Goal: Task Accomplishment & Management: Manage account settings

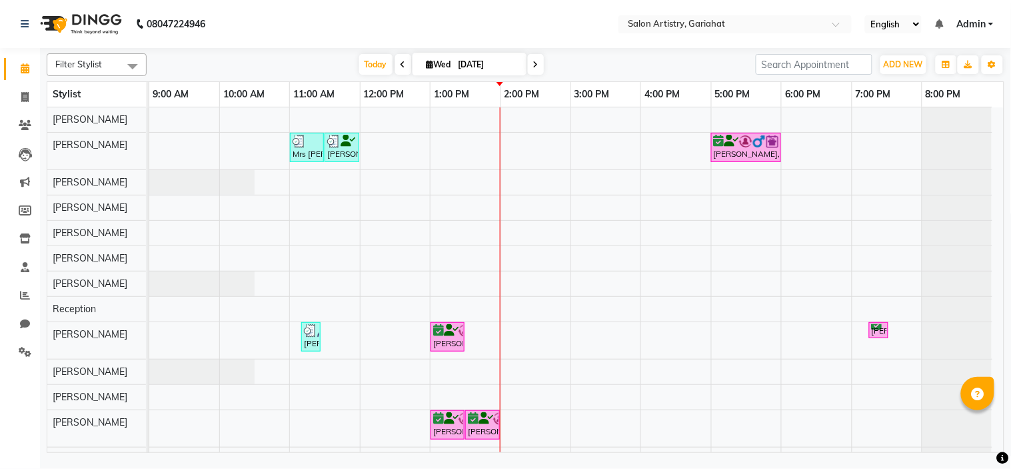
click at [533, 64] on icon at bounding box center [535, 65] width 5 height 8
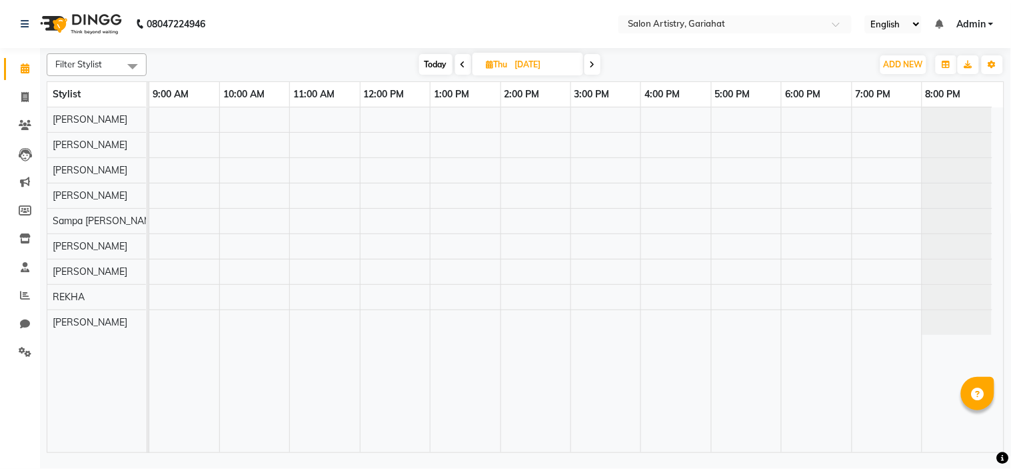
click at [457, 67] on span at bounding box center [463, 64] width 16 height 21
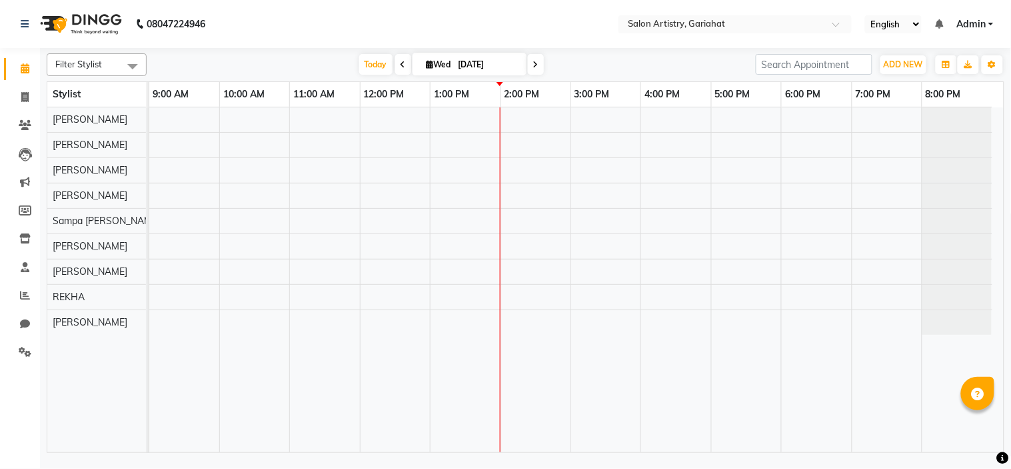
click at [533, 67] on icon at bounding box center [535, 65] width 5 height 8
type input "[DATE]"
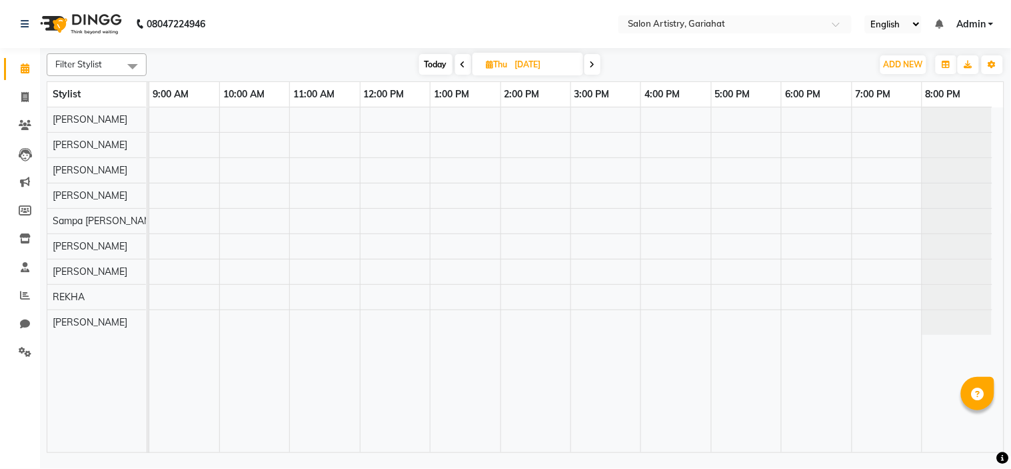
click at [532, 67] on input "[DATE]" at bounding box center [544, 65] width 67 height 20
select select "9"
select select "2025"
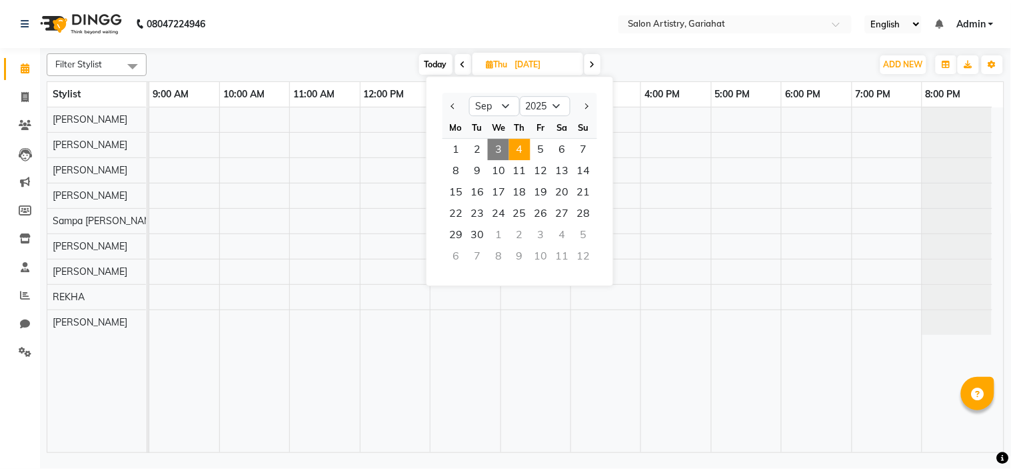
click at [591, 63] on icon at bounding box center [592, 65] width 5 height 8
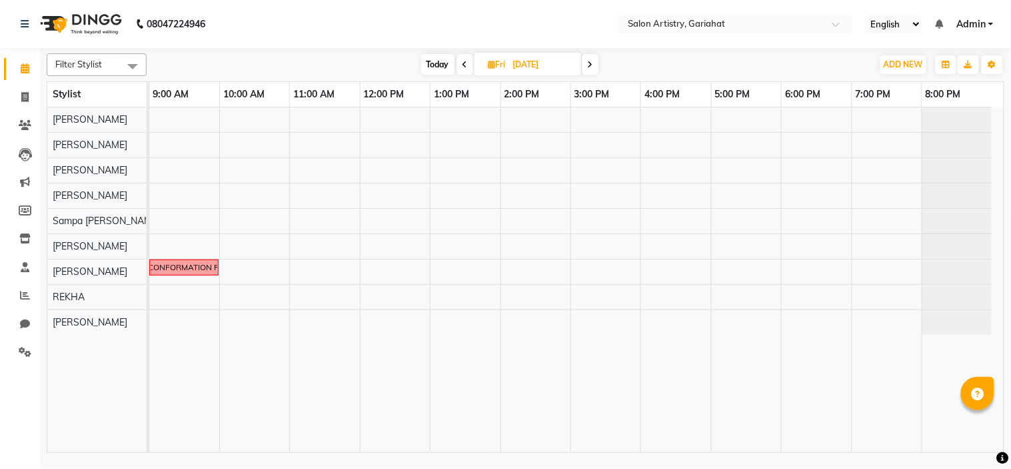
click at [591, 63] on icon at bounding box center [590, 65] width 5 height 8
click at [593, 64] on icon at bounding box center [591, 65] width 5 height 8
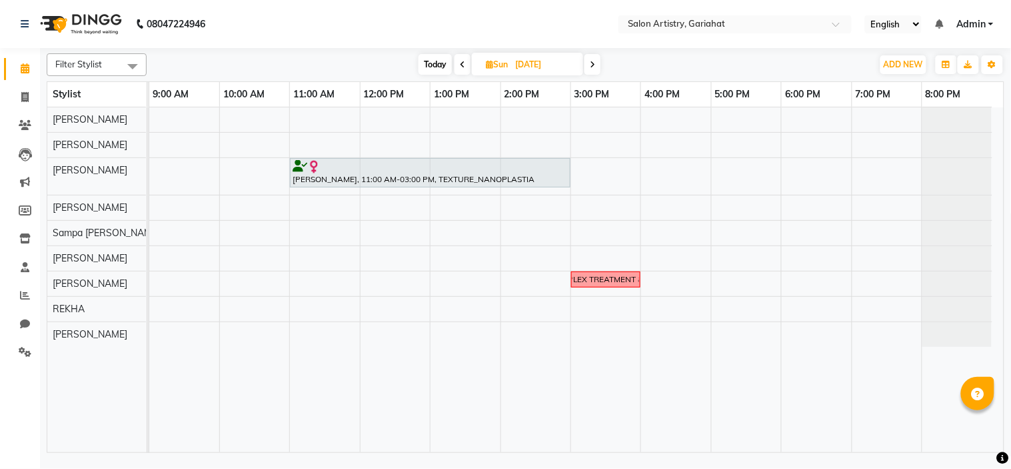
click at [598, 61] on span at bounding box center [593, 64] width 16 height 21
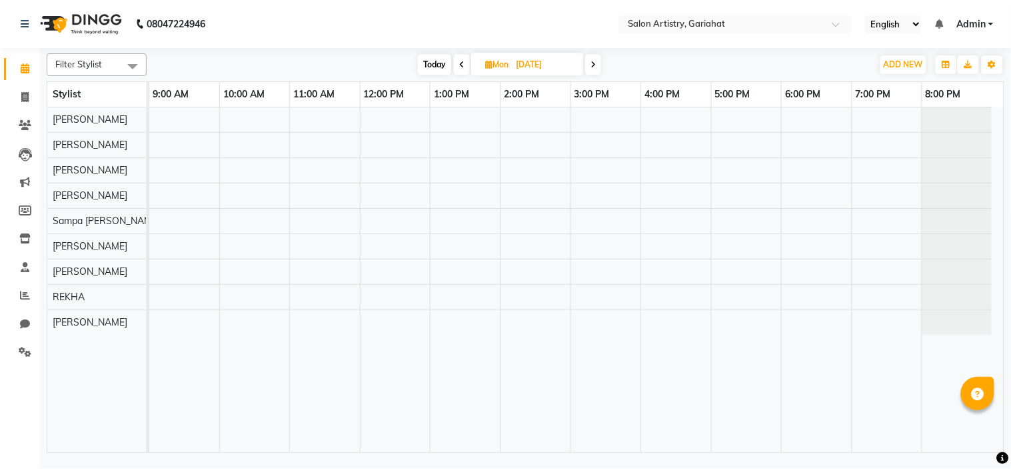
click at [461, 63] on icon at bounding box center [461, 65] width 5 height 8
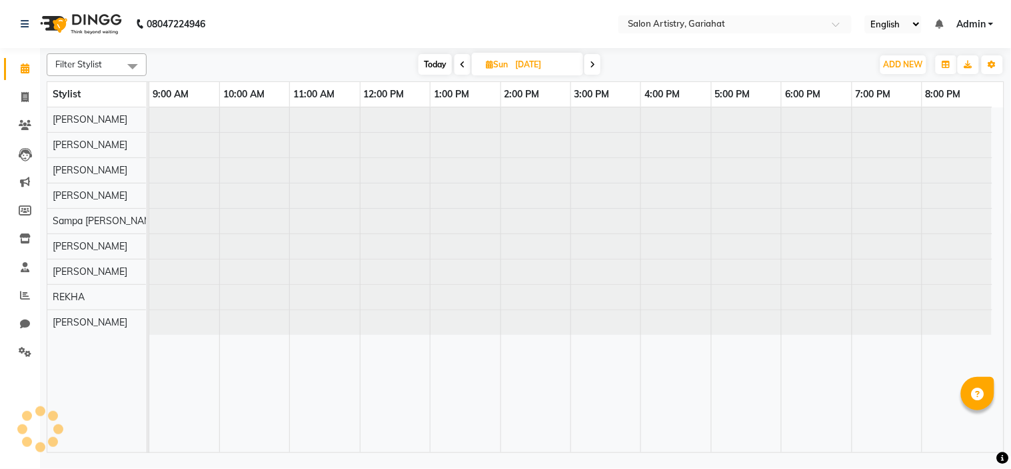
click at [461, 63] on icon at bounding box center [462, 65] width 5 height 8
click at [461, 63] on icon at bounding box center [463, 65] width 5 height 8
click at [461, 63] on span at bounding box center [463, 64] width 16 height 21
click at [461, 63] on icon at bounding box center [463, 65] width 5 height 8
type input "[DATE]"
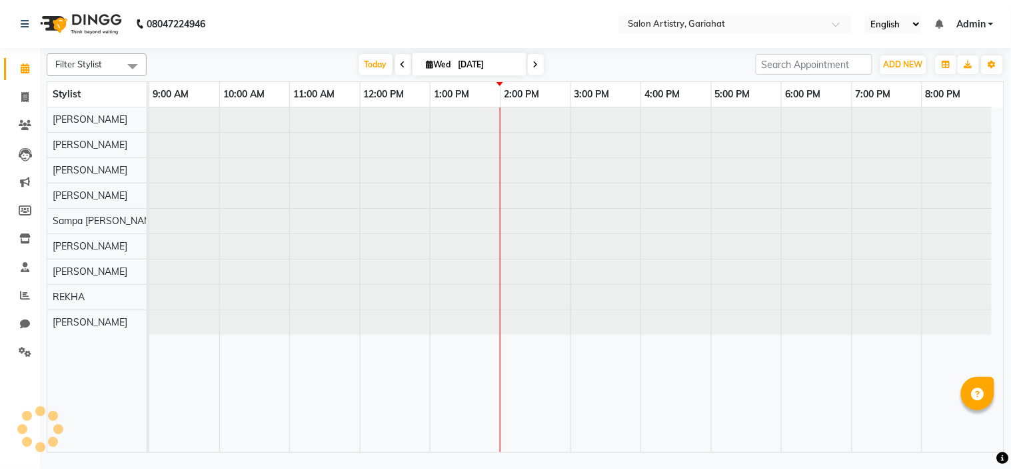
click at [461, 63] on input "[DATE]" at bounding box center [488, 65] width 67 height 20
select select "9"
select select "2025"
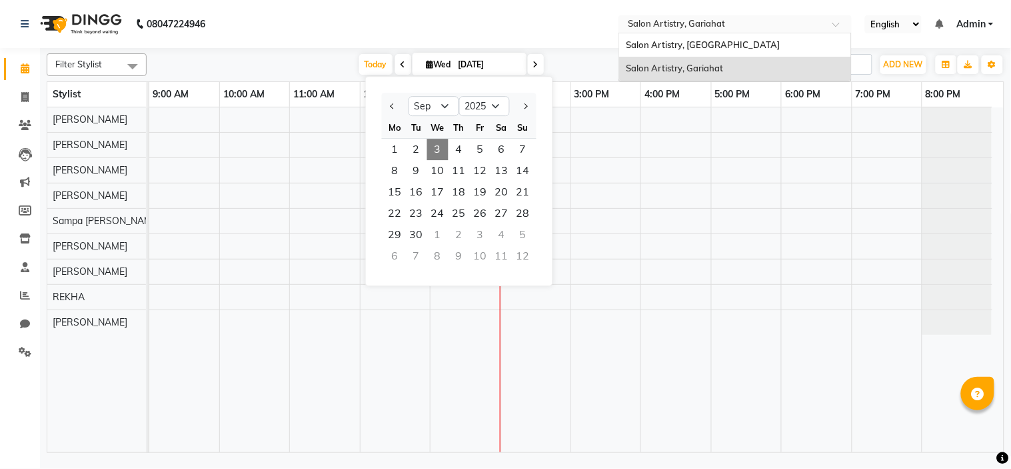
click at [685, 23] on input "text" at bounding box center [721, 25] width 193 height 13
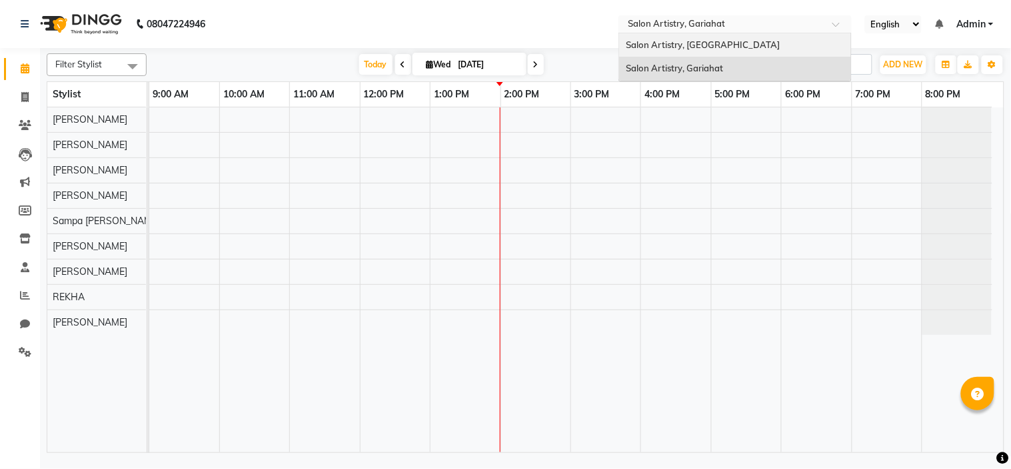
click at [695, 45] on span "Salon Artistry, [GEOGRAPHIC_DATA]" at bounding box center [703, 44] width 154 height 11
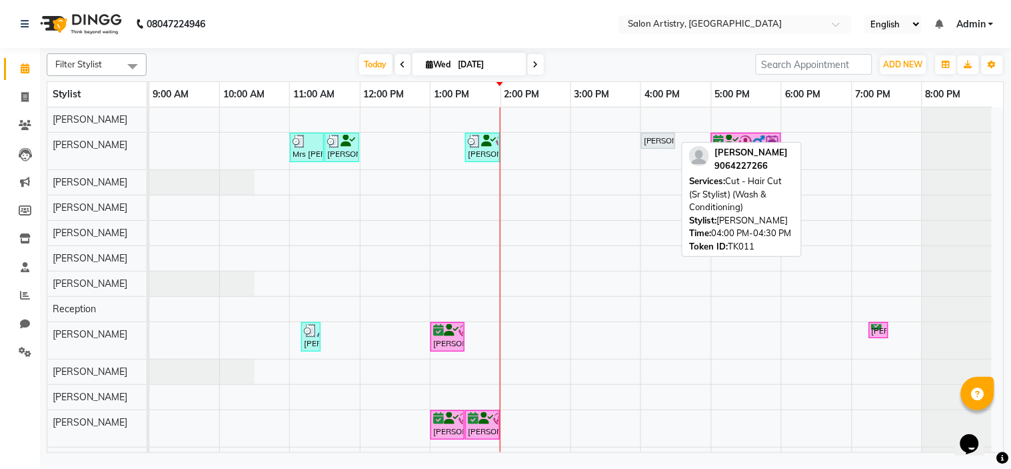
click at [653, 139] on div "[PERSON_NAME], TK11, 04:00 PM-04:30 PM, Cut - Hair Cut (Sr Stylist) (Wash & Con…" at bounding box center [658, 141] width 31 height 12
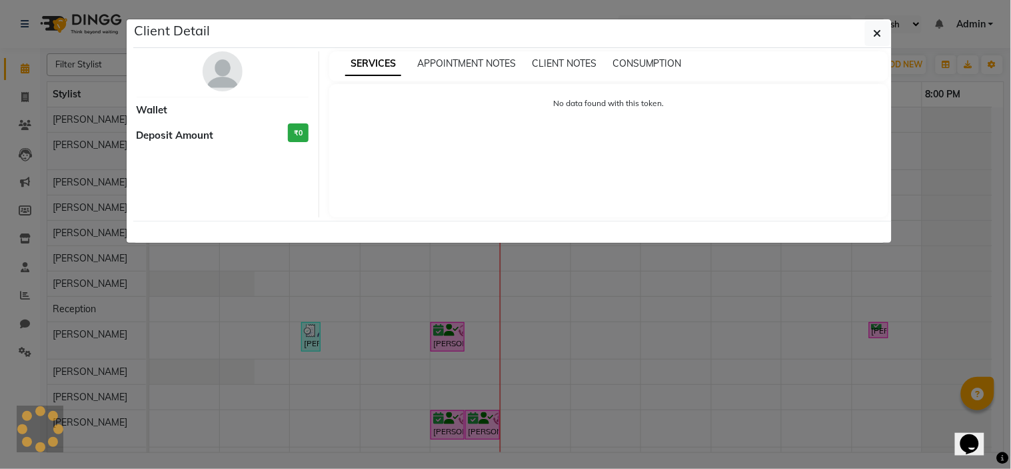
select select "7"
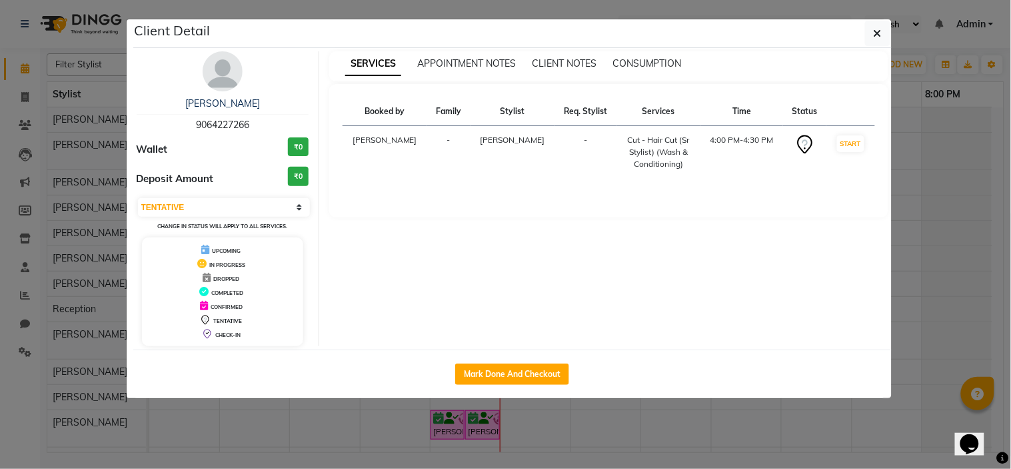
click at [229, 74] on img at bounding box center [223, 71] width 40 height 40
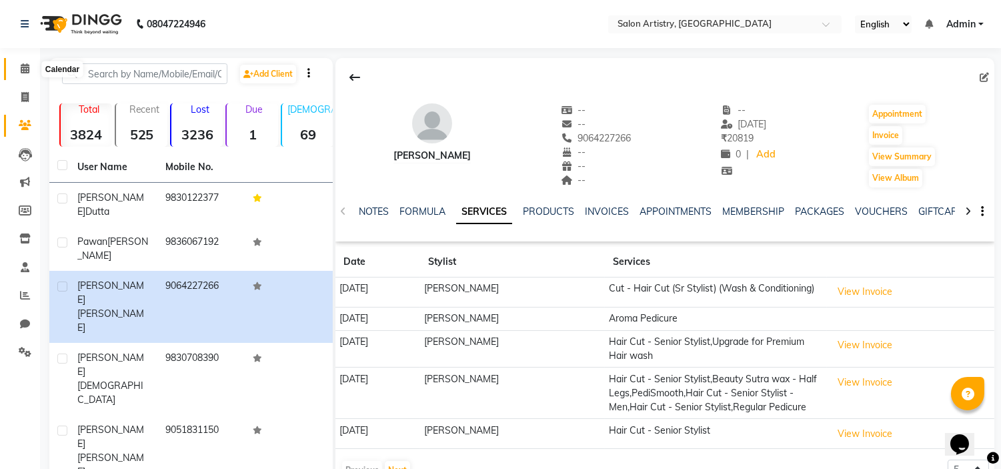
click at [25, 63] on icon at bounding box center [25, 68] width 9 height 10
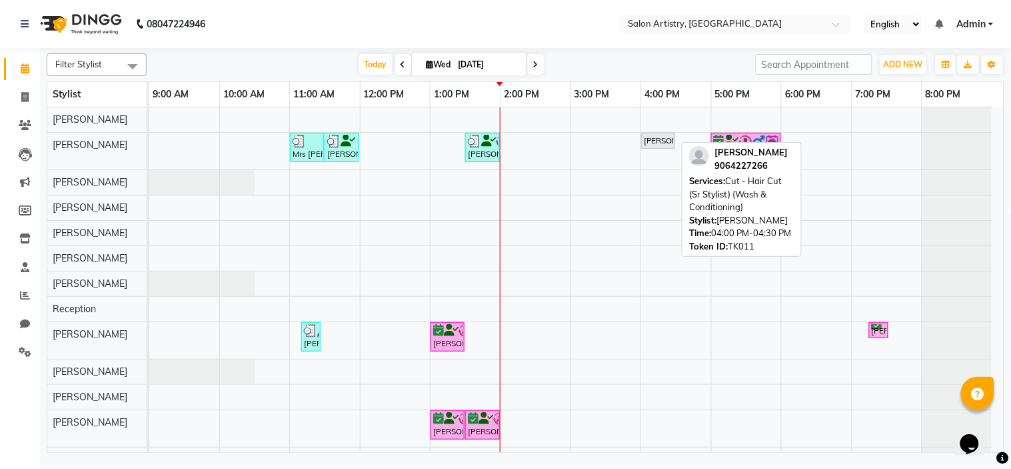
click at [665, 138] on div "Sanjukta Kundu, TK11, 04:00 PM-04:30 PM, Cut - Hair Cut (Sr Stylist) (Wash & Co…" at bounding box center [658, 141] width 31 height 12
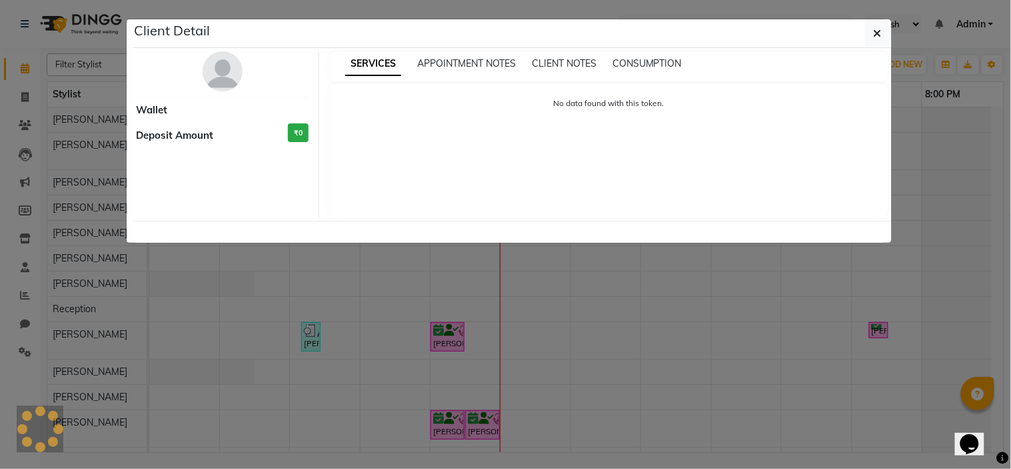
select select "7"
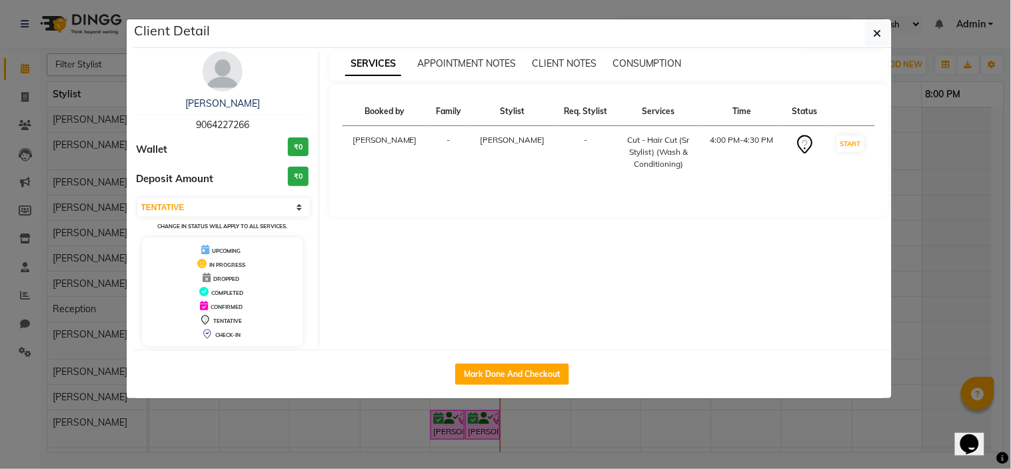
click at [219, 83] on img at bounding box center [223, 71] width 40 height 40
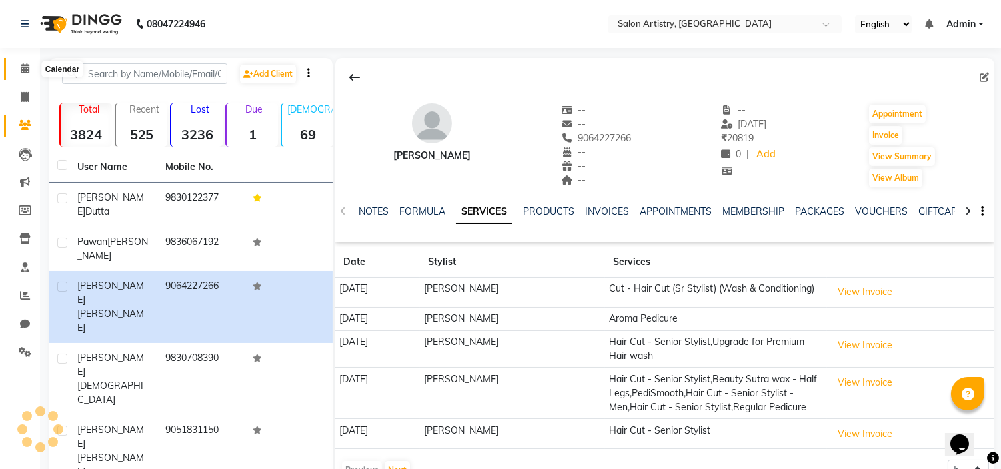
click at [25, 72] on icon at bounding box center [25, 68] width 9 height 10
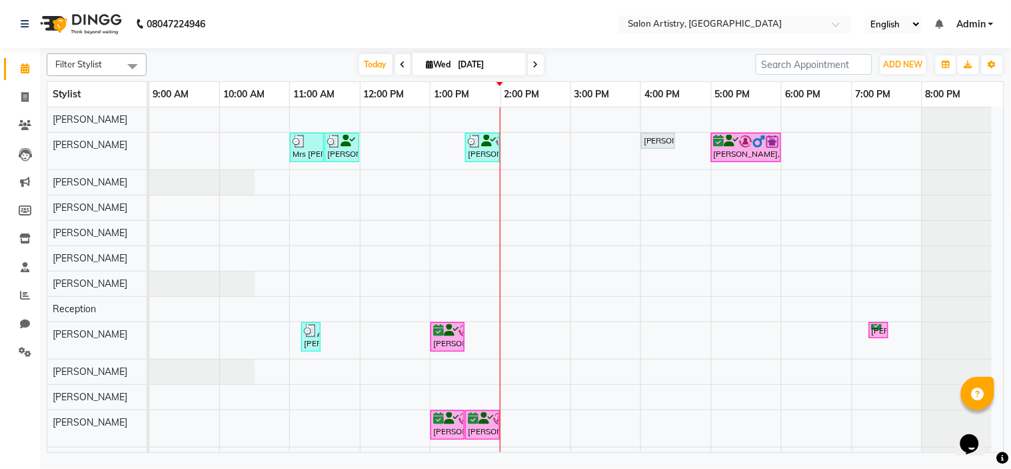
scroll to position [137, 0]
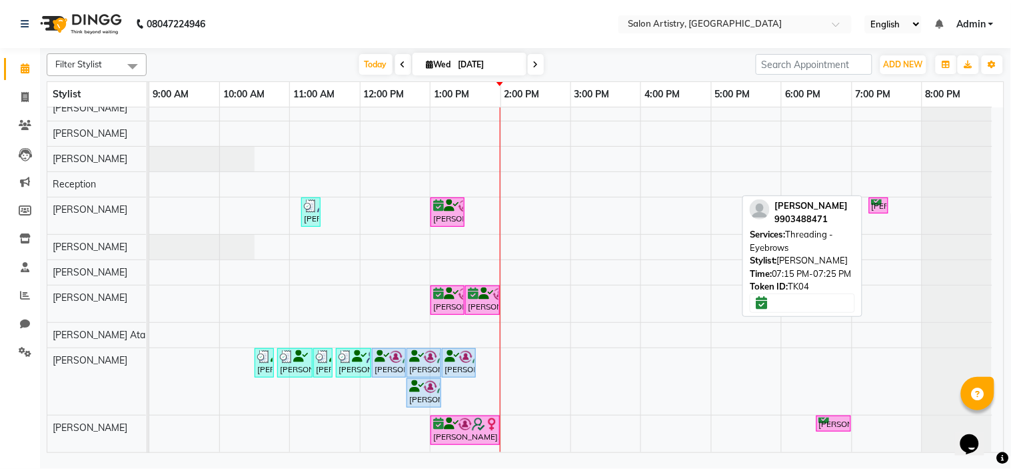
click at [883, 199] on div "[PERSON_NAME], TK04, 07:15 PM-07:25 PM, Threading - Eyebrows" at bounding box center [879, 205] width 17 height 13
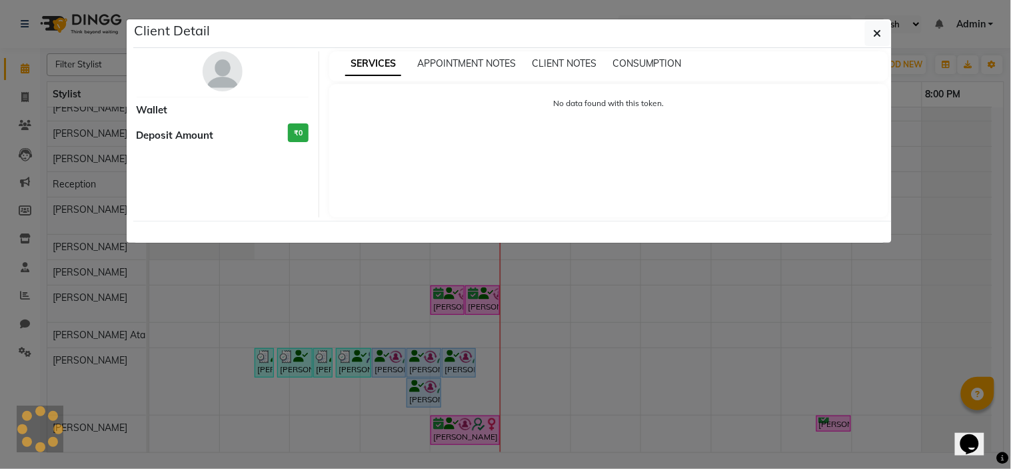
select select "6"
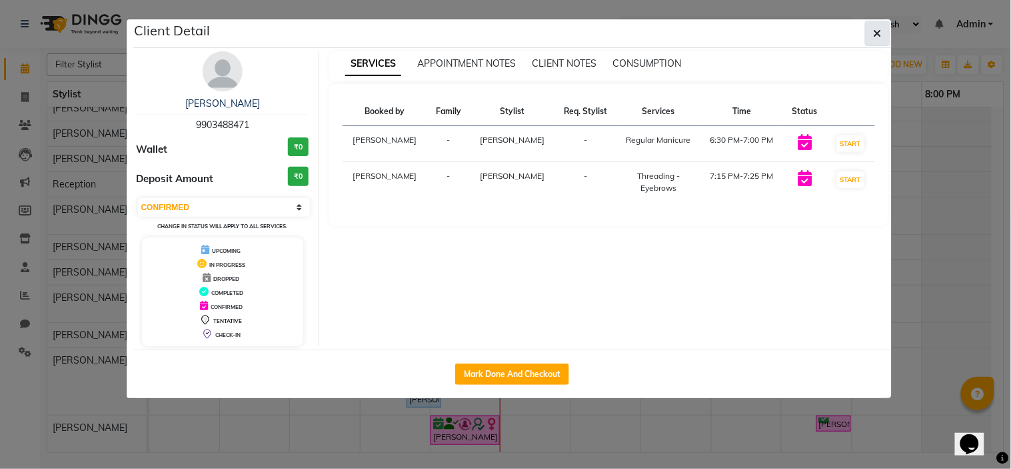
click at [877, 27] on span "button" at bounding box center [878, 33] width 8 height 13
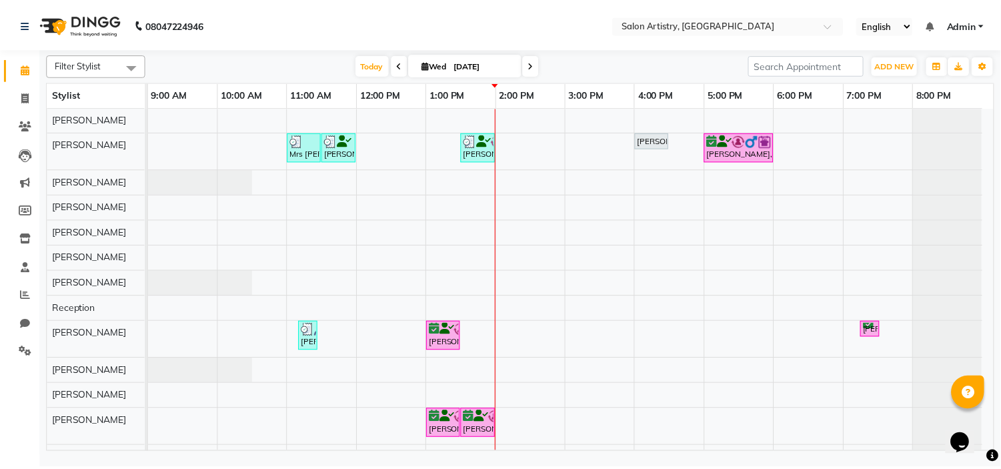
scroll to position [0, 0]
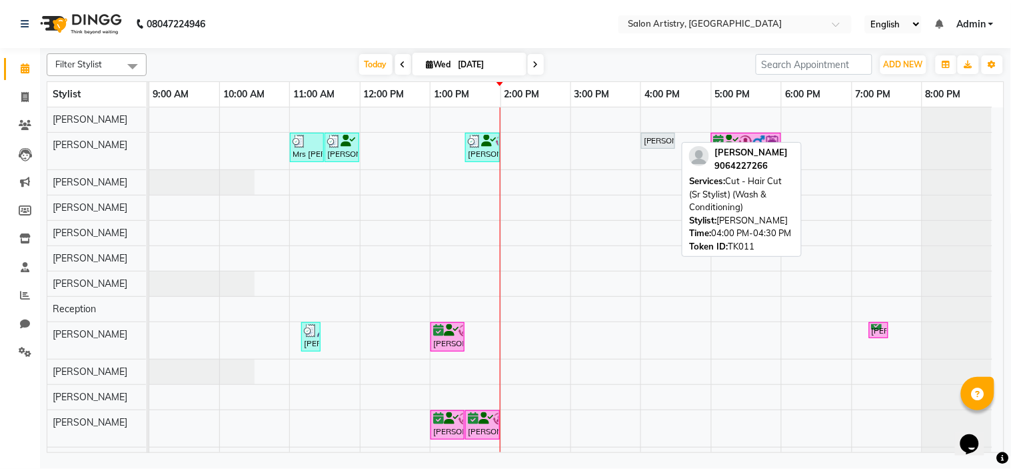
click at [660, 137] on div "Sanjukta Kundu, TK11, 04:00 PM-04:30 PM, Cut - Hair Cut (Sr Stylist) (Wash & Co…" at bounding box center [658, 141] width 31 height 12
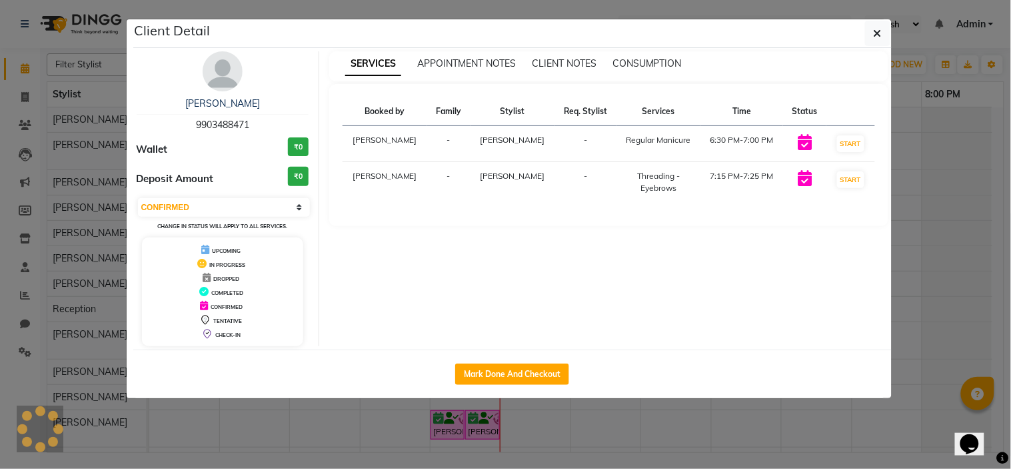
select select "7"
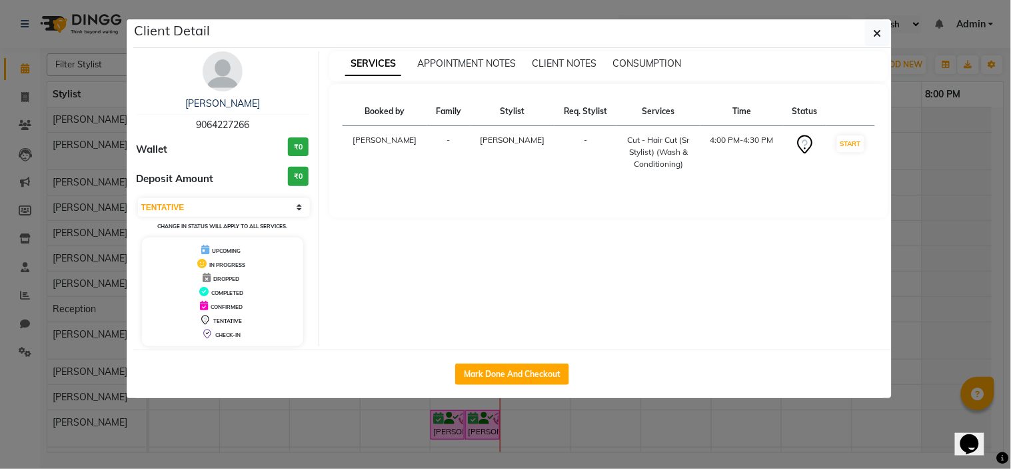
click at [231, 65] on img at bounding box center [223, 71] width 40 height 40
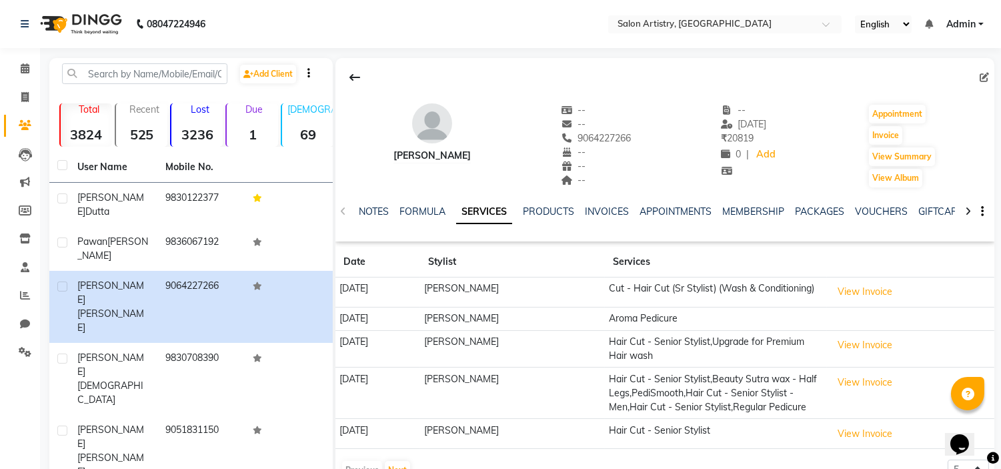
click at [497, 407] on td "[PERSON_NAME]" at bounding box center [512, 392] width 185 height 51
click at [22, 67] on icon at bounding box center [25, 68] width 9 height 10
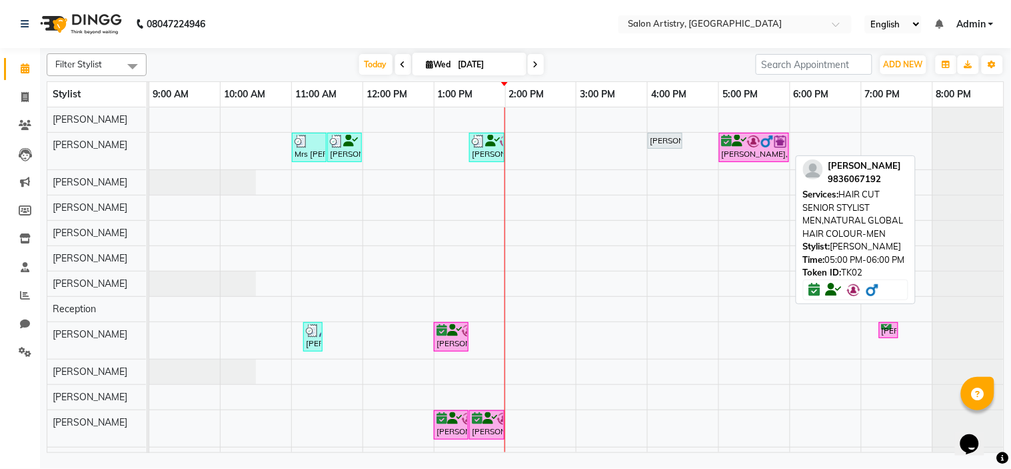
click at [751, 133] on link "[PERSON_NAME], TK02, 05:00 PM-06:00 PM, HAIR CUT SENIOR STYLIST MEN,NATURAL GLO…" at bounding box center [754, 147] width 70 height 29
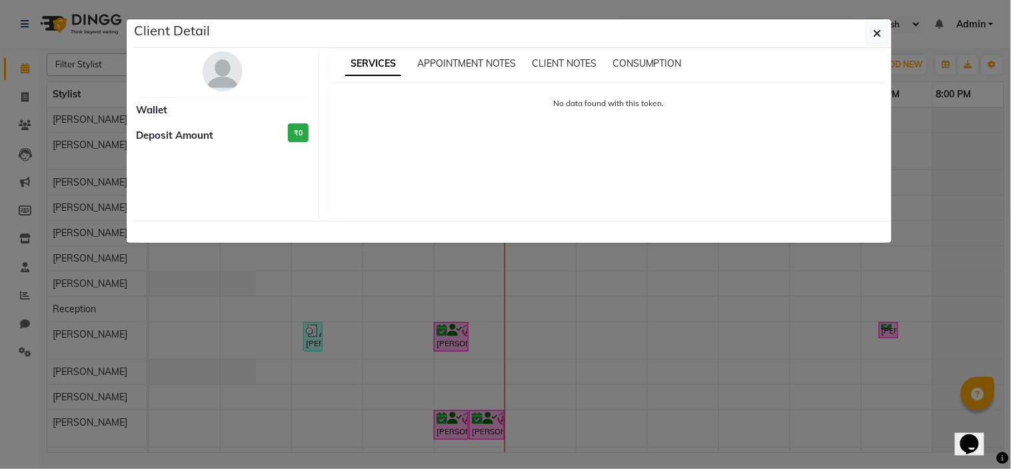
select select "6"
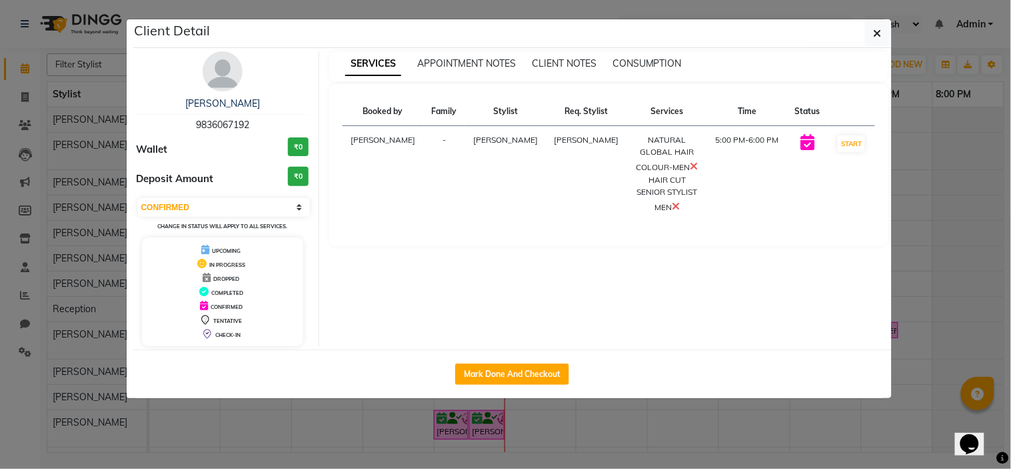
click at [214, 71] on img at bounding box center [223, 71] width 40 height 40
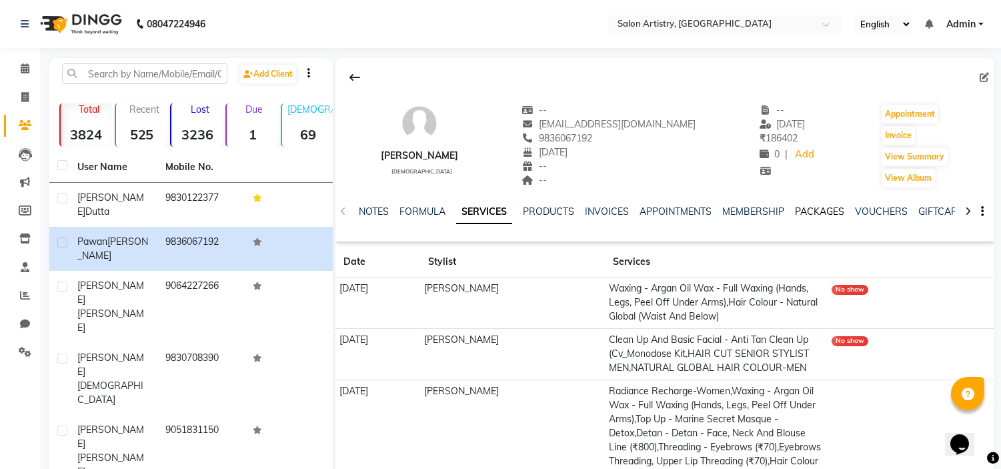
click at [811, 211] on link "PACKAGES" at bounding box center [819, 211] width 49 height 12
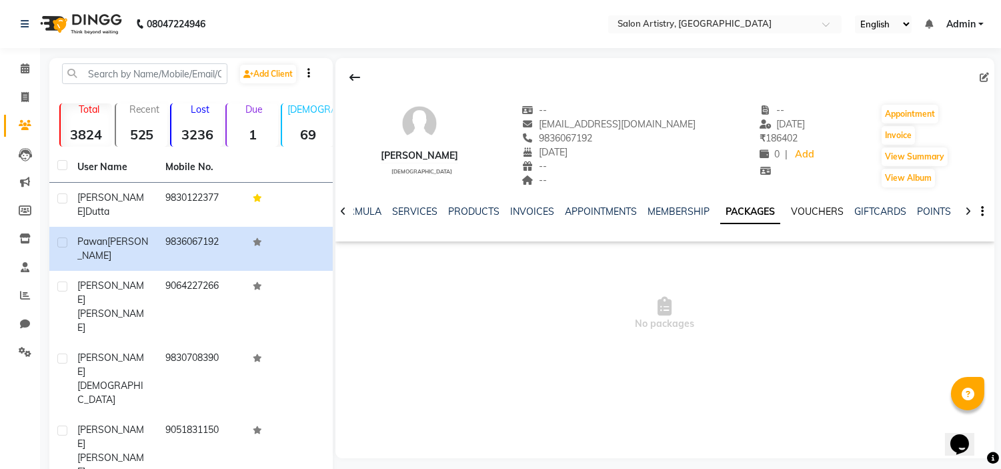
click at [811, 211] on link "VOUCHERS" at bounding box center [817, 211] width 53 height 12
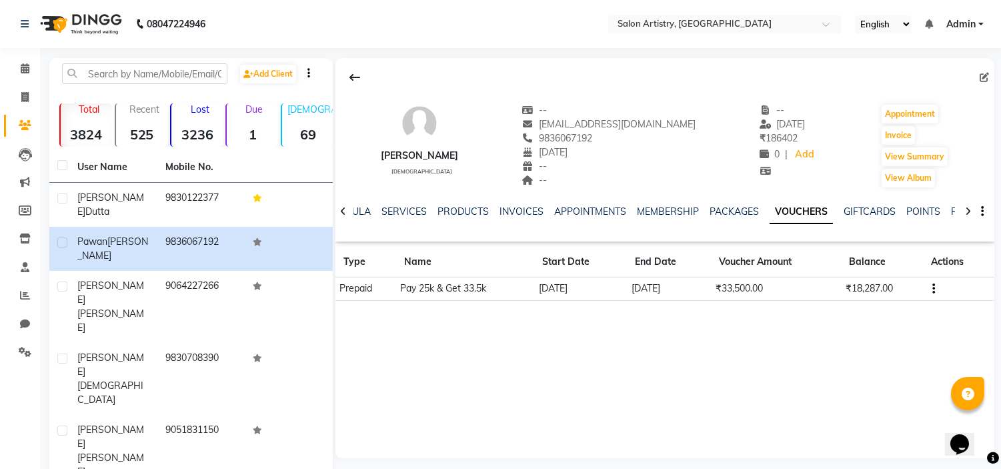
click at [777, 358] on div "Pawan Kumar Shukla male -- shuklak21@yahoo.co.in 9836067192 21-09-1980 -- -- --…" at bounding box center [664, 258] width 659 height 400
click at [593, 385] on div "Pawan Kumar Shukla male -- shuklak21@yahoo.co.in 9836067192 21-09-1980 -- -- --…" at bounding box center [664, 258] width 659 height 400
click at [27, 70] on icon at bounding box center [25, 68] width 9 height 10
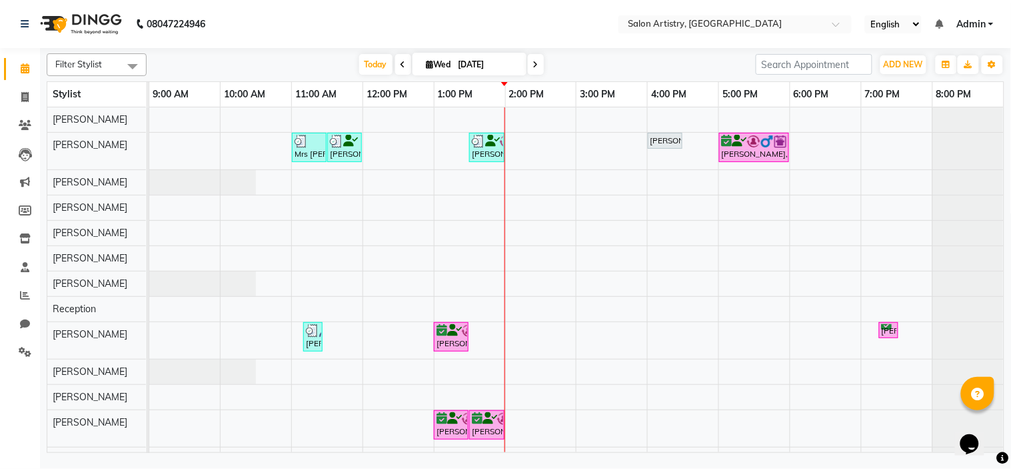
click at [992, 420] on div "Opens Chat This icon Opens the chat window." at bounding box center [976, 420] width 32 height 0
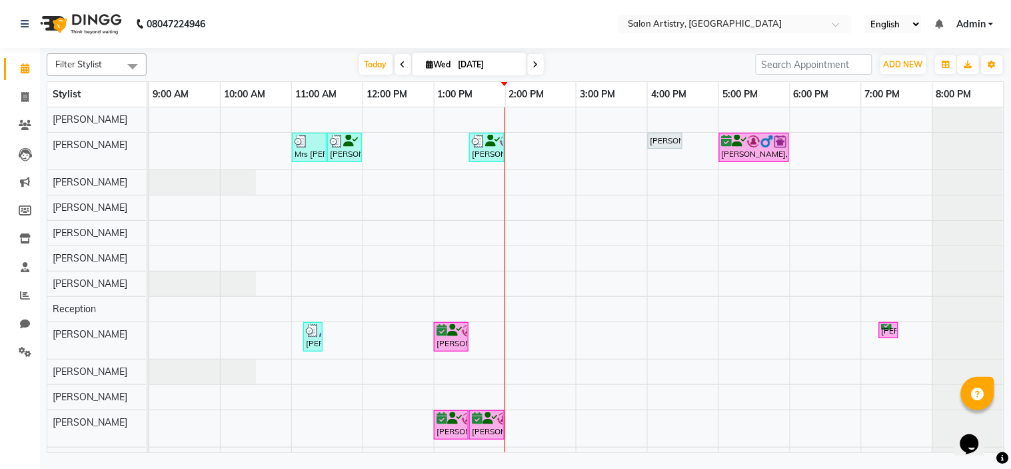
click at [992, 420] on div "Opens Chat This icon Opens the chat window." at bounding box center [976, 420] width 32 height 0
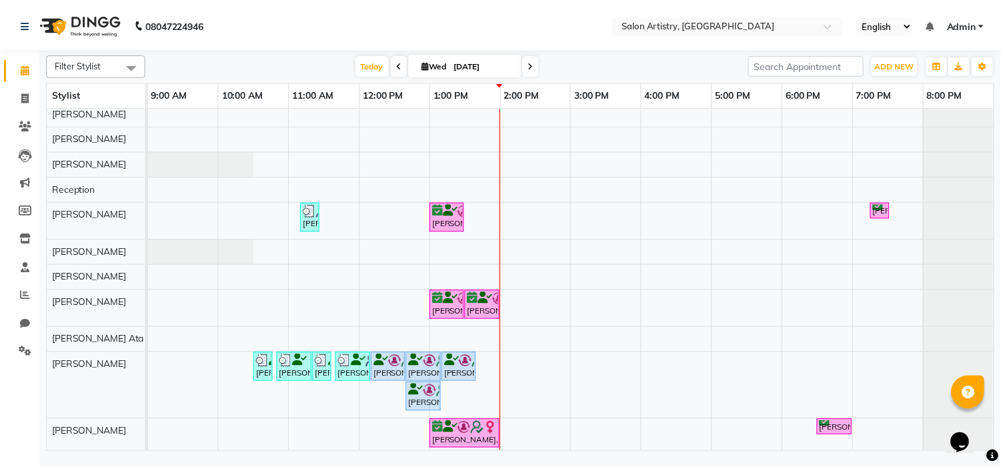
scroll to position [125, 0]
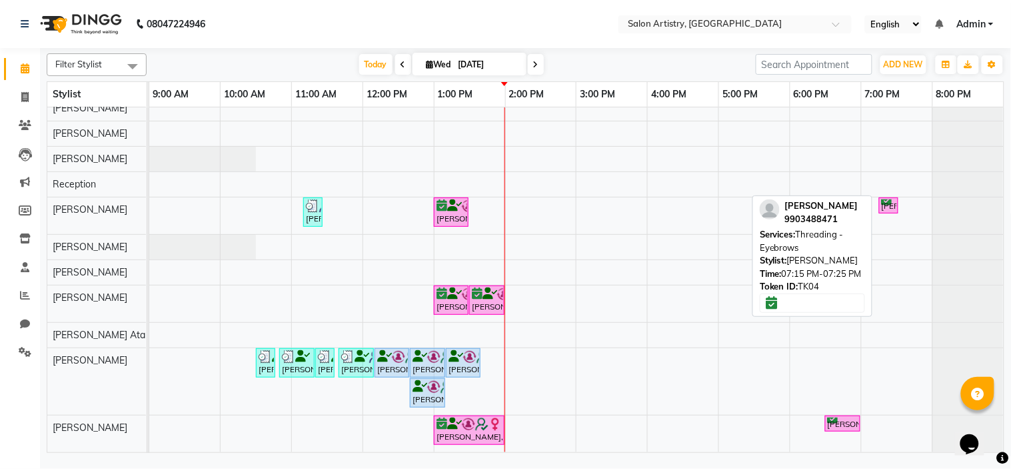
click at [885, 199] on div "[PERSON_NAME], TK04, 07:15 PM-07:25 PM, Threading - Eyebrows" at bounding box center [889, 205] width 17 height 13
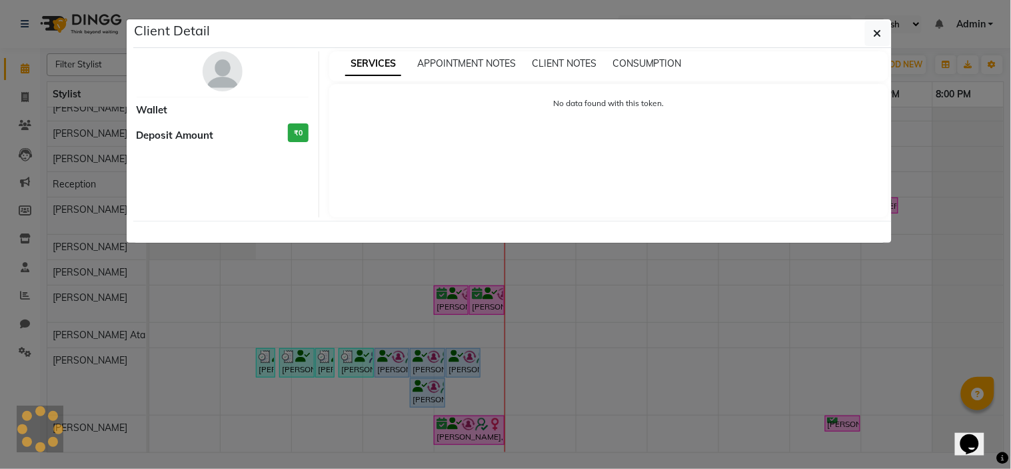
select select "6"
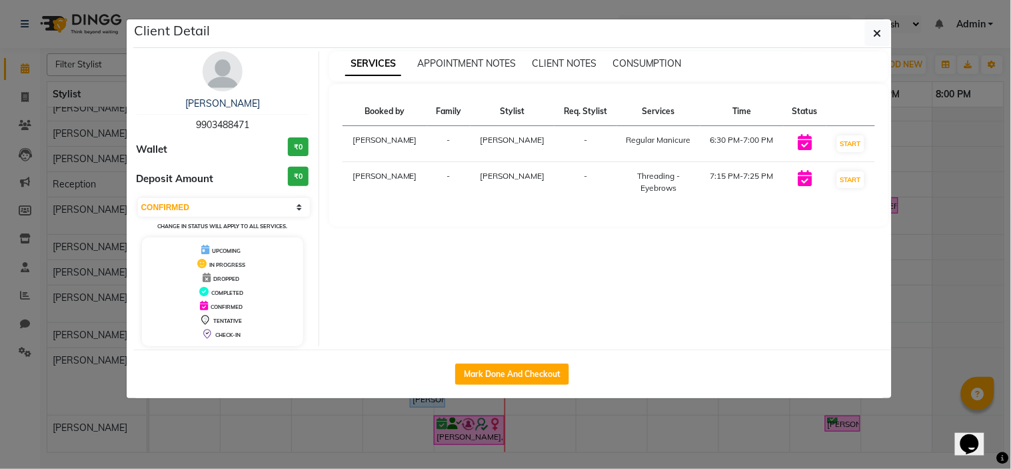
click at [222, 65] on img at bounding box center [223, 71] width 40 height 40
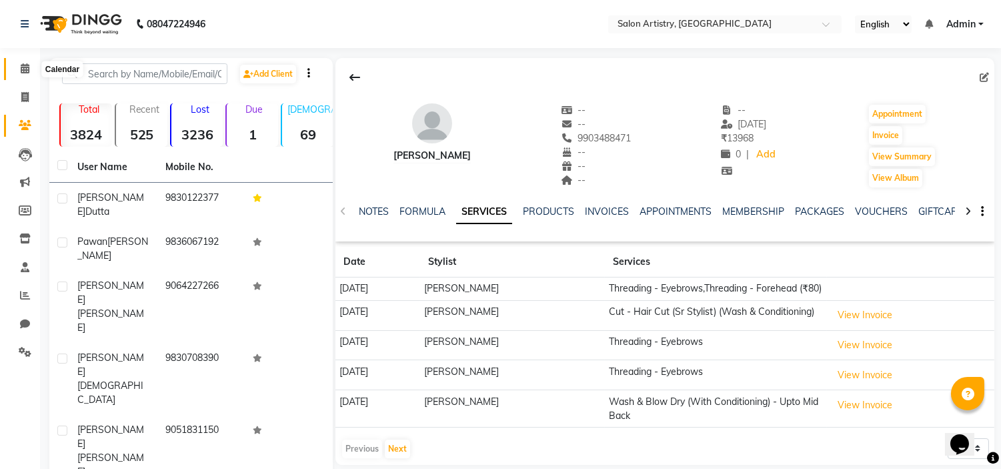
click at [27, 67] on icon at bounding box center [25, 68] width 9 height 10
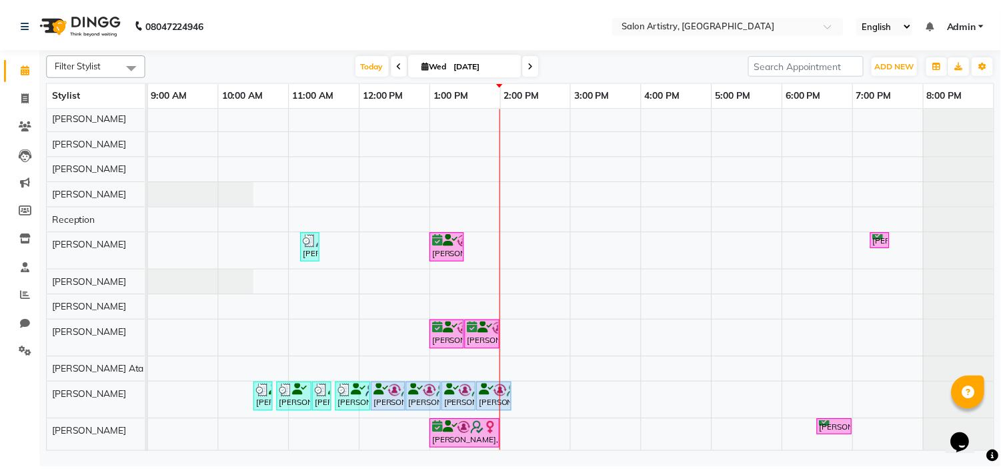
scroll to position [95, 0]
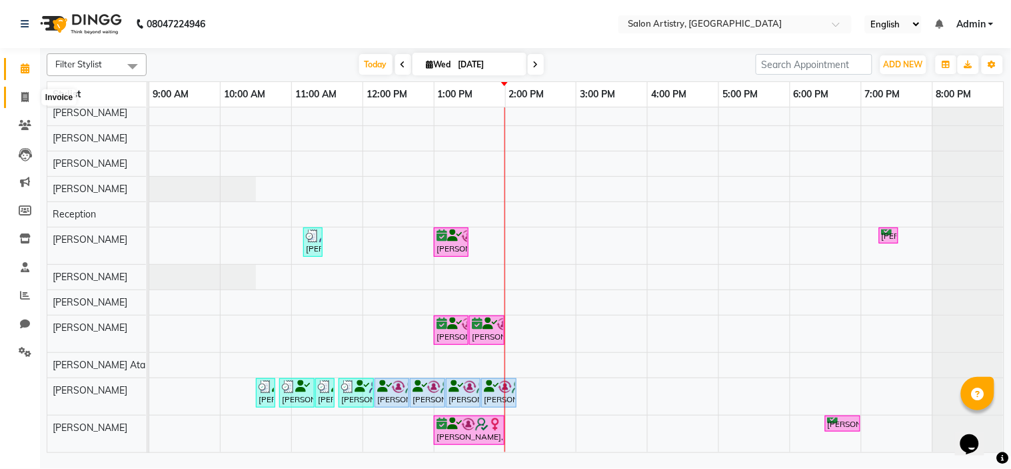
click at [25, 97] on icon at bounding box center [24, 97] width 7 height 10
select select "service"
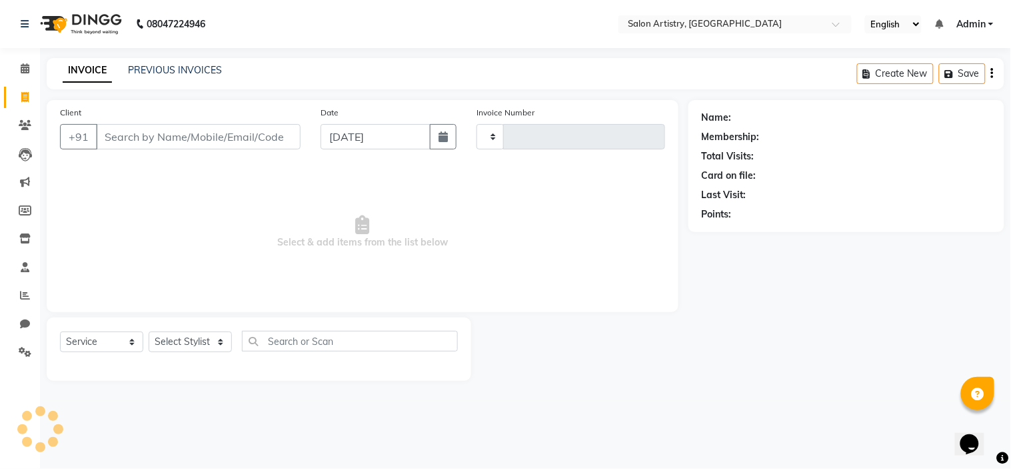
type input "2276"
select select "8285"
click at [178, 77] on div "PREVIOUS INVOICES" at bounding box center [175, 70] width 94 height 14
click at [181, 72] on link "PREVIOUS INVOICES" at bounding box center [175, 70] width 94 height 12
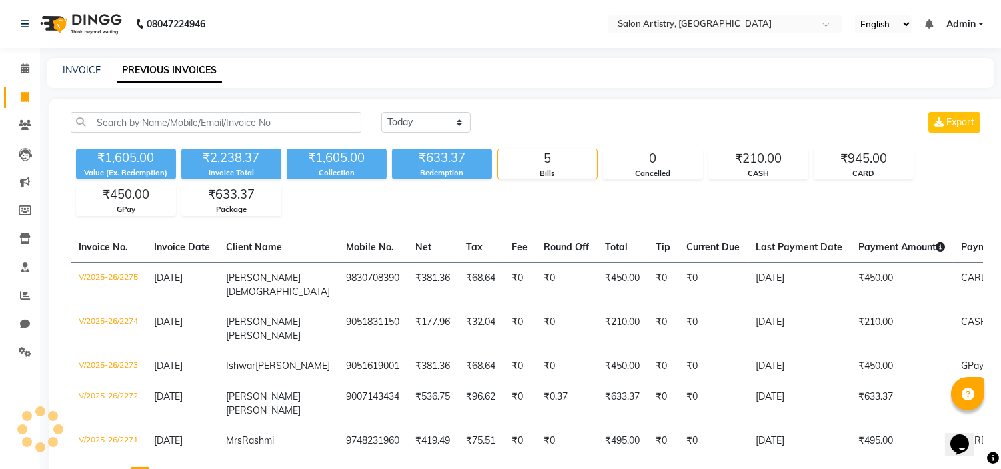
click at [391, 207] on div "₹1,605.00 Value (Ex. Redemption) ₹2,238.37 Invoice Total ₹1,605.00 Collection ₹…" at bounding box center [527, 179] width 912 height 73
click at [21, 71] on icon at bounding box center [25, 68] width 9 height 10
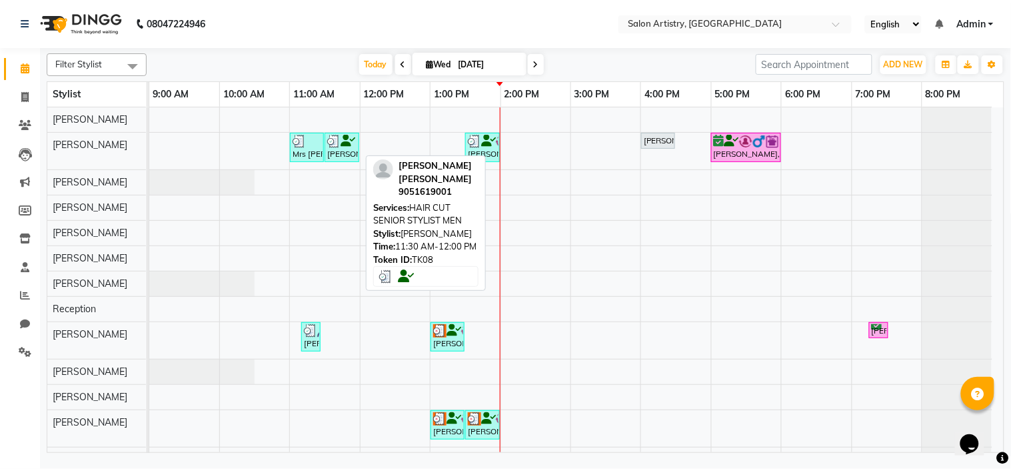
click at [347, 149] on div "[PERSON_NAME] [PERSON_NAME], TK08, 11:30 AM-12:00 PM, HAIR CUT SENIOR STYLIST M…" at bounding box center [342, 147] width 32 height 25
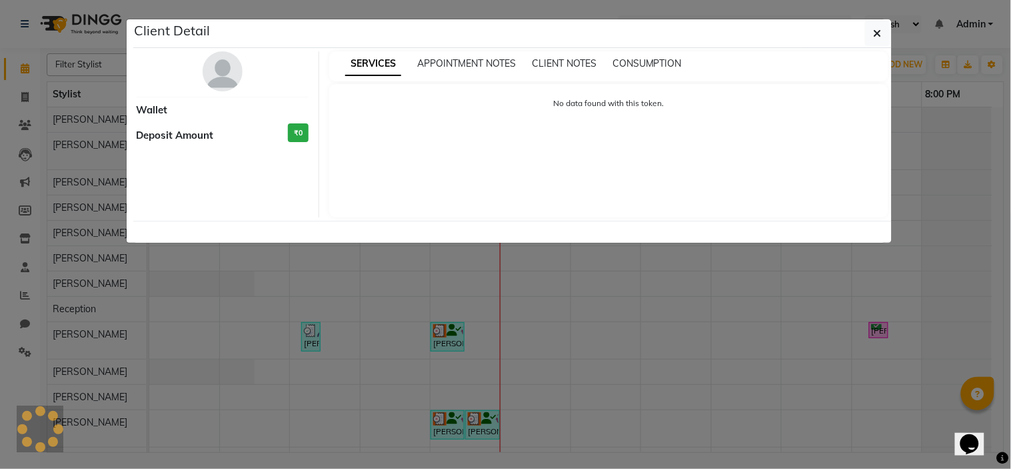
select select "3"
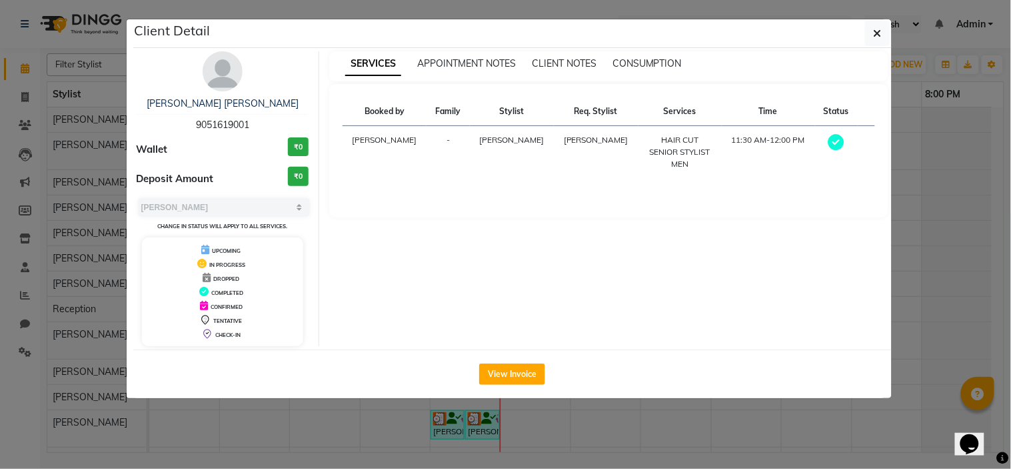
click at [213, 63] on img at bounding box center [223, 71] width 40 height 40
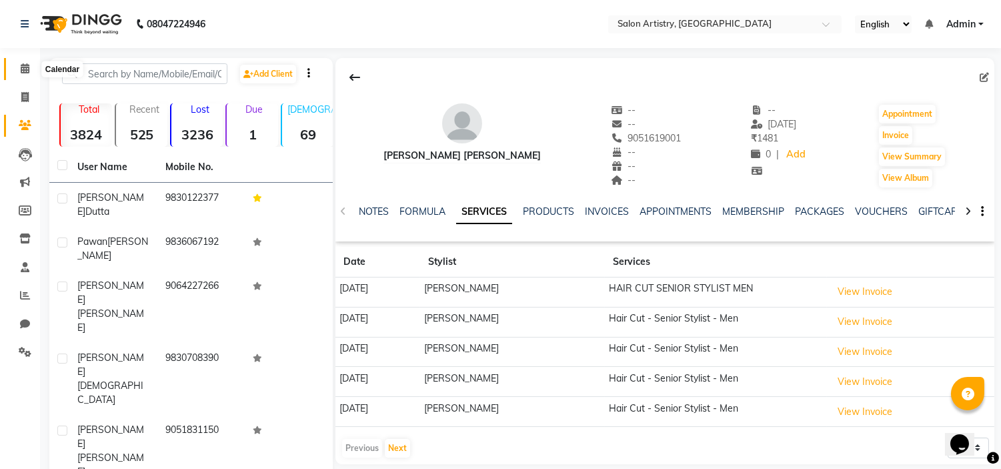
click at [24, 67] on icon at bounding box center [25, 68] width 9 height 10
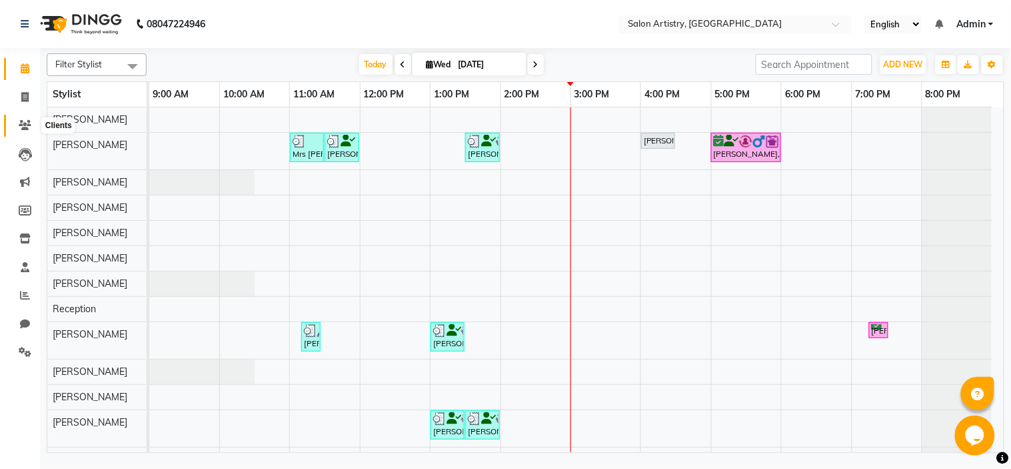
click at [20, 127] on icon at bounding box center [25, 125] width 13 height 10
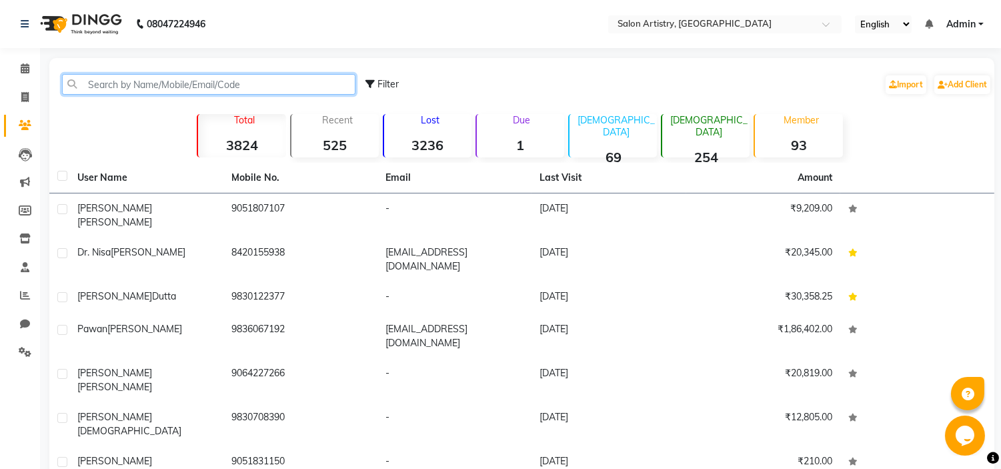
click at [139, 75] on input "text" at bounding box center [208, 84] width 293 height 21
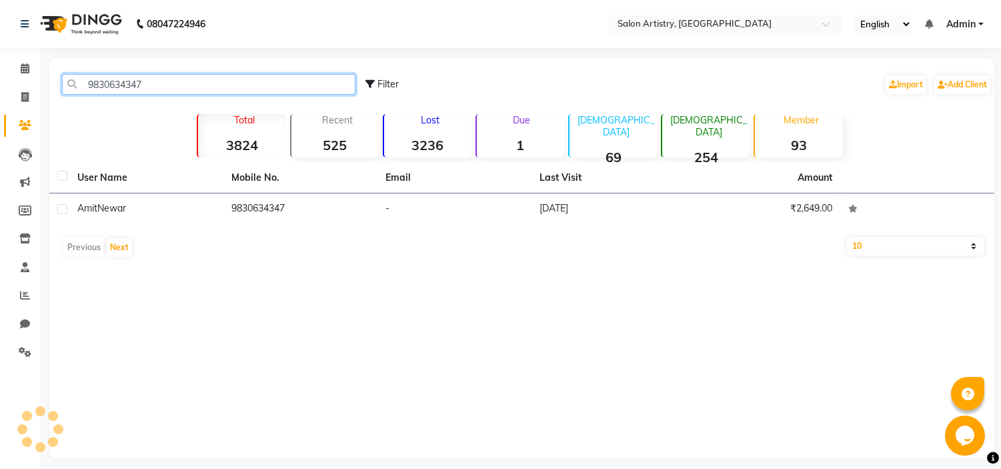
type input "9830634347"
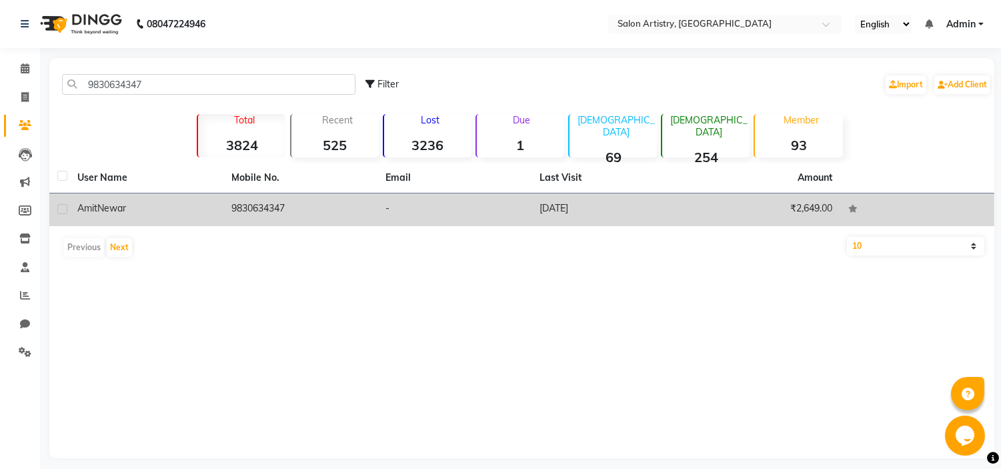
click at [107, 210] on span "Newar" at bounding box center [111, 208] width 29 height 12
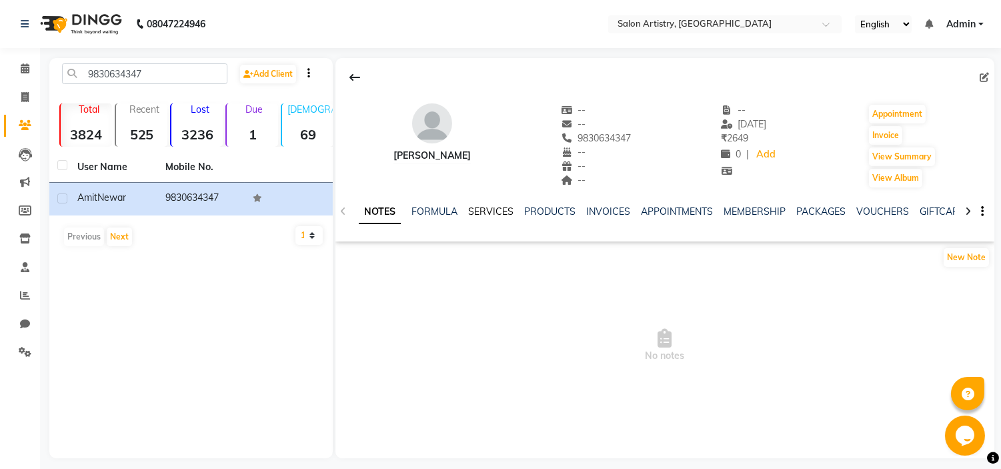
click at [495, 212] on link "SERVICES" at bounding box center [490, 211] width 45 height 12
